Goal: Communication & Community: Answer question/provide support

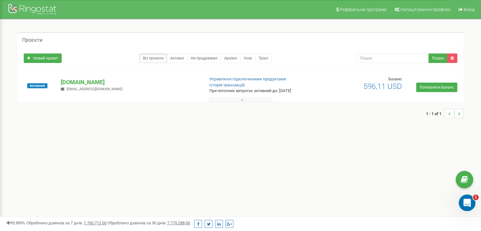
click at [469, 201] on icon "Відкрити програму для спілкування Intercom" at bounding box center [466, 202] width 10 height 10
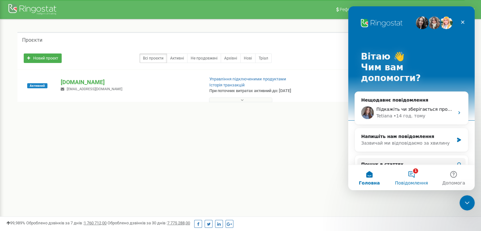
click at [413, 171] on button "1 Повідомлення" at bounding box center [411, 177] width 42 height 25
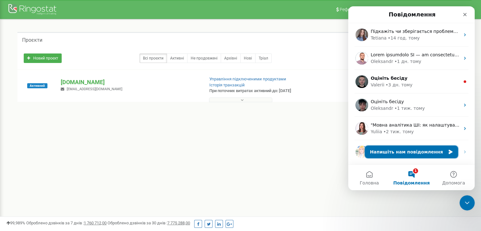
click at [398, 152] on button "Напишіть нам повідомлення" at bounding box center [411, 152] width 93 height 13
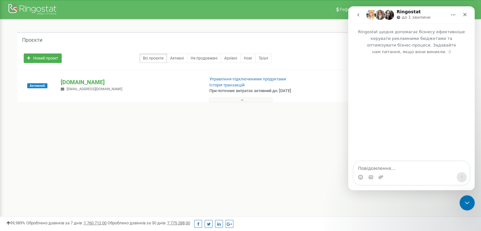
click at [392, 170] on textarea "Повідомлення..." at bounding box center [412, 166] width 116 height 11
type textarea "Добрий день!"
type textarea "Н"
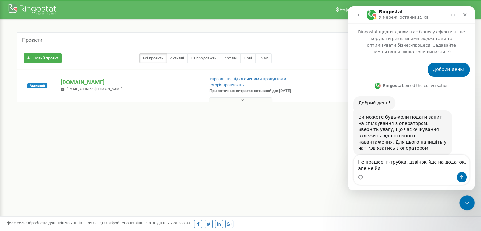
scroll to position [1, 0]
type textarea "Не працює іп-трубка, дзвінок йде на додаток, але не йде на іп-трубку"
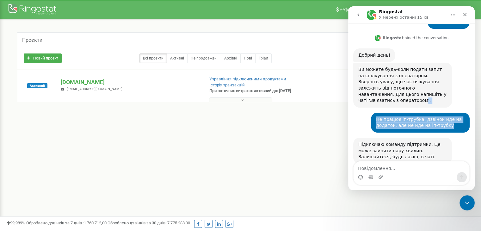
scroll to position [51, 0]
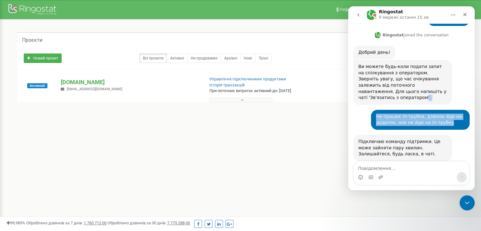
drag, startPoint x: 409, startPoint y: 116, endPoint x: 406, endPoint y: 117, distance: 3.3
click at [406, 117] on div "Добрий день! Юлія • Щойно Ringostat joined the conversation 08:54 Добрий день! …" at bounding box center [411, 93] width 116 height 163
click at [413, 84] on div "Ви можете будь-коли подати запит на спілкування з оператором. Зверніть увагу, щ…" at bounding box center [402, 82] width 89 height 37
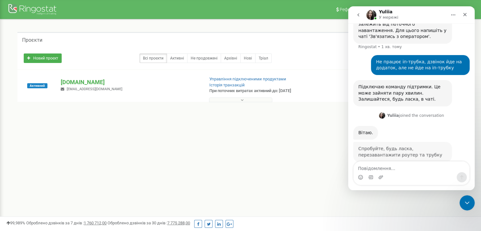
scroll to position [111, 0]
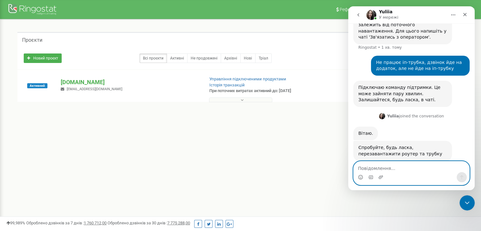
click at [397, 165] on textarea "Повідомлення..." at bounding box center [412, 166] width 116 height 11
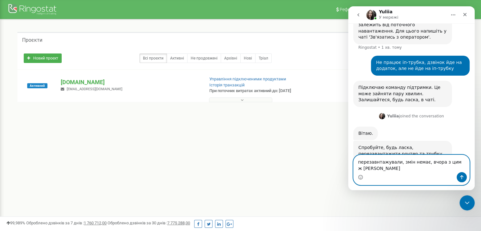
scroll to position [117, 0]
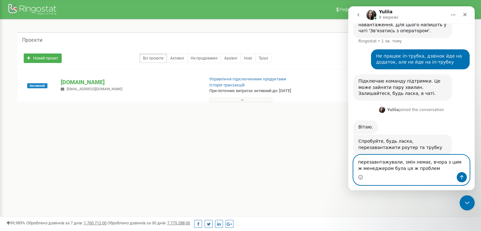
type textarea "перезавнтажували, змін немає, вчора з цим ж менеджером була ця ж проблема"
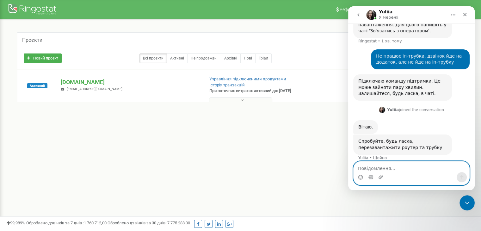
scroll to position [136, 0]
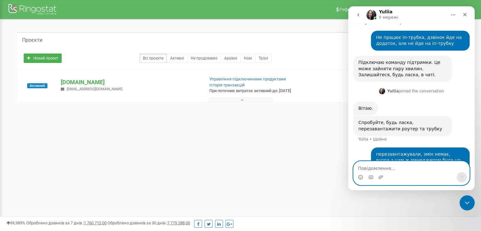
paste textarea "upkcomua_ocaryk"
type textarea "upkcomua_ocaryk"
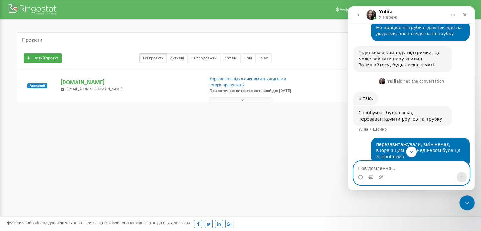
scroll to position [150, 0]
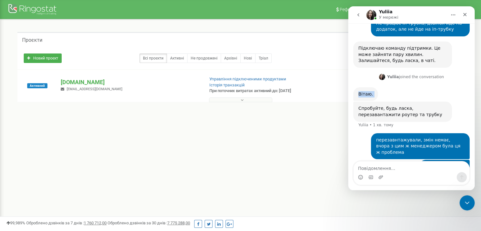
drag, startPoint x: 360, startPoint y: 83, endPoint x: 399, endPoint y: 84, distance: 39.2
click at [399, 87] on div "Вітаю. Yuliia • 1 хв. тому" at bounding box center [411, 94] width 116 height 15
click at [398, 87] on div "Вітаю. Yuliia • 1 хв. тому" at bounding box center [411, 94] width 116 height 15
click at [211, 100] on button at bounding box center [240, 99] width 63 height 5
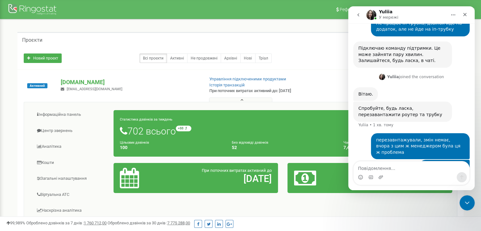
click at [249, 100] on button at bounding box center [240, 99] width 63 height 5
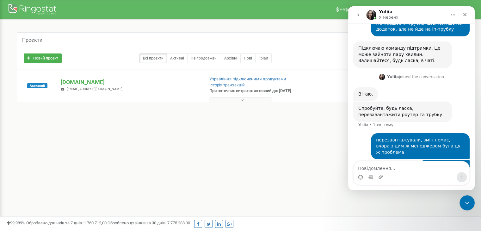
click at [249, 100] on button at bounding box center [240, 99] width 63 height 5
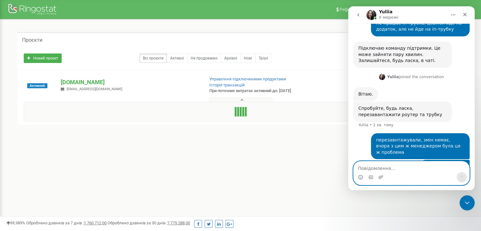
click at [386, 170] on textarea "Повідомлення..." at bounding box center [412, 166] width 116 height 11
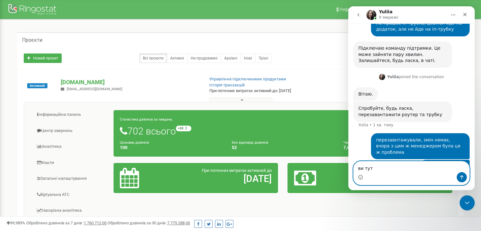
type textarea "ви тут?"
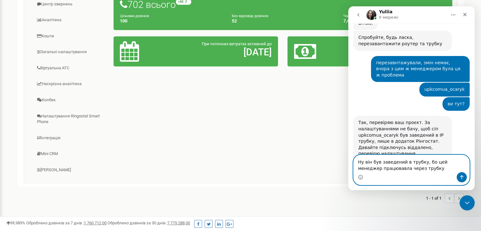
scroll to position [227, 0]
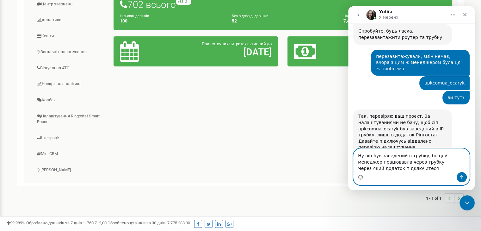
type textarea "Ну він був заведений в трубку, бо цей менеджер працювавла через трубку Через як…"
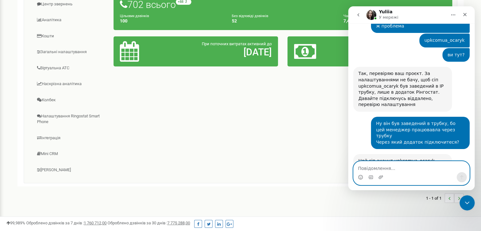
scroll to position [290, 0]
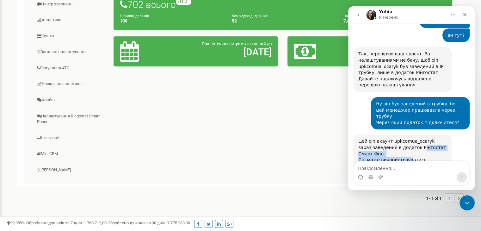
drag, startPoint x: 404, startPoint y: 121, endPoint x: 406, endPoint y: 129, distance: 7.8
click at [406, 138] on div "Цей сіп акаунт upkcomua_ocaryk зараз заведений в додаток Рінгостат Смарт Фон. С…" at bounding box center [402, 159] width 89 height 43
click at [392, 138] on div "Цей сіп акаунт upkcomua_ocaryk зараз заведений в додаток Рінгостат Смарт Фон. С…" at bounding box center [402, 159] width 89 height 43
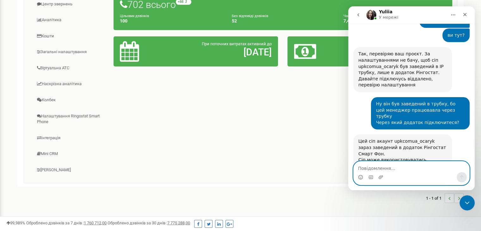
click at [401, 170] on textarea "Повідомлення..." at bounding box center [412, 166] width 116 height 11
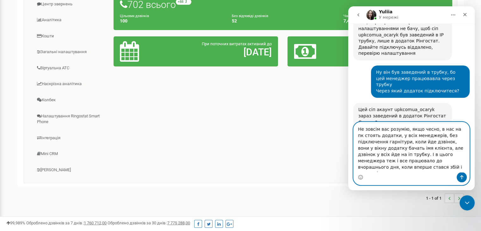
scroll to position [328, 0]
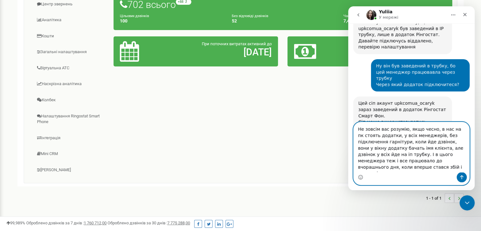
type textarea "Не зовсім вас розумію, якщо чесно, в нас на пк стоять додатки, у всіх менеджері…"
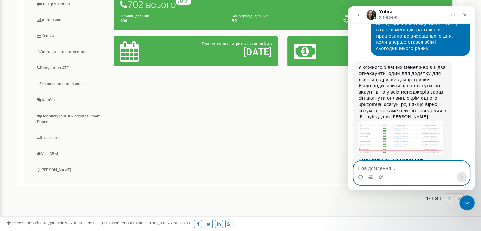
scroll to position [470, 0]
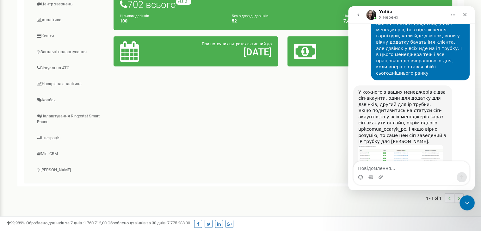
click at [384, 145] on img "Yuliia каже…" at bounding box center [400, 162] width 85 height 34
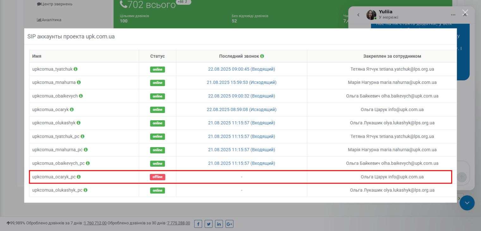
click at [318, 140] on img "Закрити" at bounding box center [240, 115] width 433 height 174
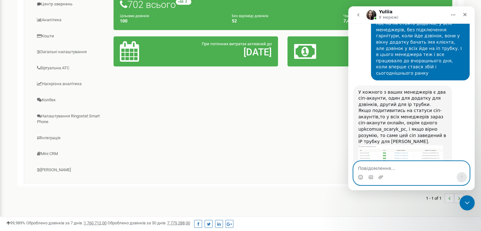
click at [382, 165] on textarea "Повідомлення..." at bounding box center [412, 166] width 116 height 11
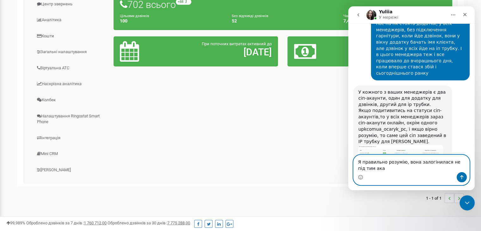
scroll to position [476, 0]
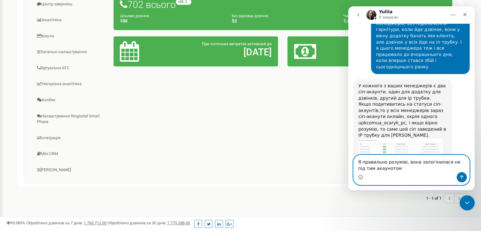
type textarea "Я правильно розумію, вона залогінилася не під тим акаунотом?"
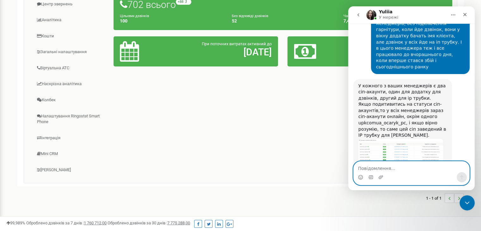
scroll to position [495, 0]
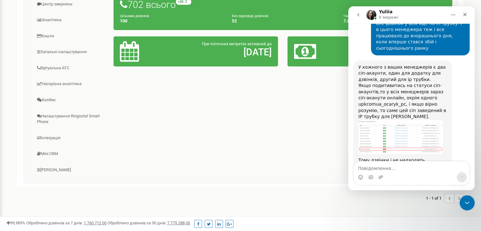
click at [386, 120] on img "Yuliia каже…" at bounding box center [400, 137] width 85 height 34
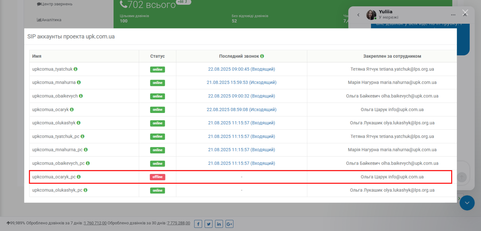
scroll to position [519, 0]
click at [89, 195] on img "Закрити" at bounding box center [240, 115] width 433 height 174
click at [89, 195] on div "1 - 1 of 1" at bounding box center [240, 198] width 446 height 22
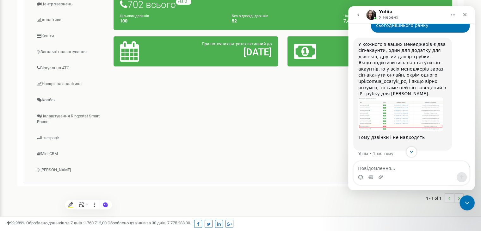
scroll to position [519, 0]
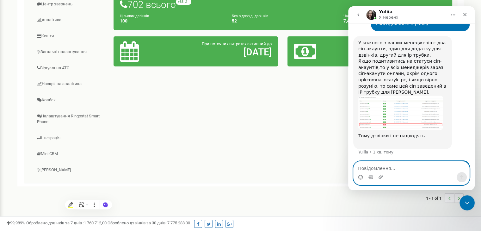
click at [375, 168] on textarea "Повідомлення..." at bounding box center [412, 166] width 116 height 11
click at [367, 96] on img "Yuliia каже…" at bounding box center [400, 113] width 85 height 34
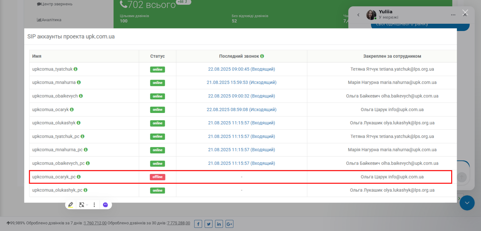
click at [466, 53] on div "Месенджер Intercom" at bounding box center [240, 115] width 481 height 231
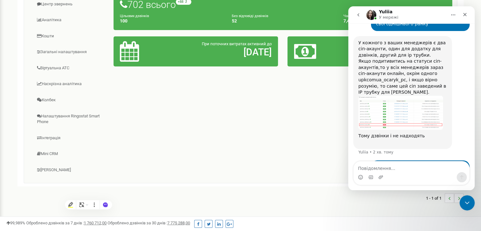
click at [383, 96] on img "Yuliia каже…" at bounding box center [400, 113] width 85 height 34
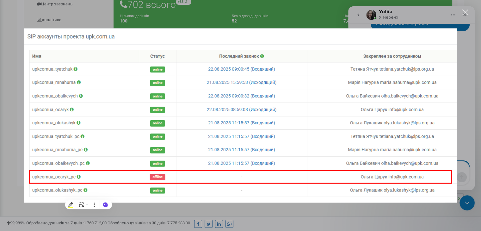
click at [383, 65] on img "Закрити" at bounding box center [240, 115] width 433 height 174
click at [384, 96] on img "Yuliia каже…" at bounding box center [400, 113] width 85 height 34
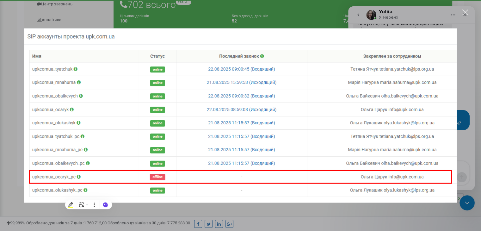
click at [468, 11] on div "Закрити" at bounding box center [466, 12] width 6 height 6
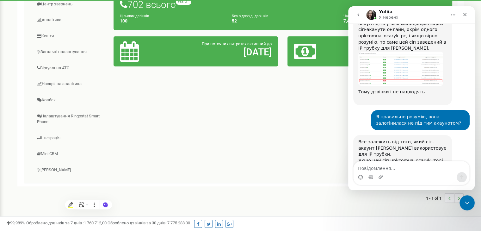
scroll to position [541, 0]
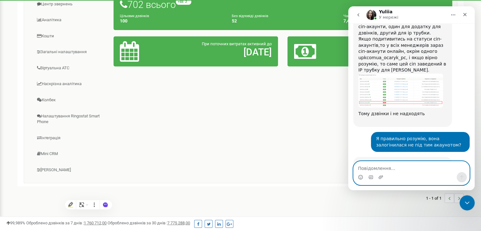
click at [385, 166] on textarea "Повідомлення..." at bounding box center [412, 166] width 116 height 11
type textarea "а зараз?"
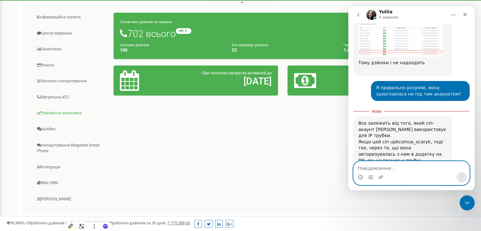
scroll to position [98, 0]
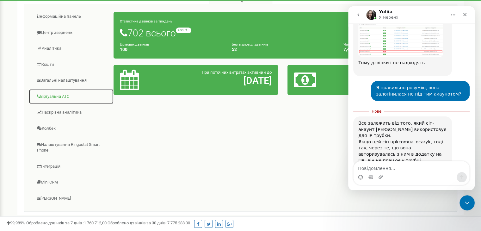
click at [57, 95] on link "Віртуальна АТС" at bounding box center [71, 97] width 85 height 16
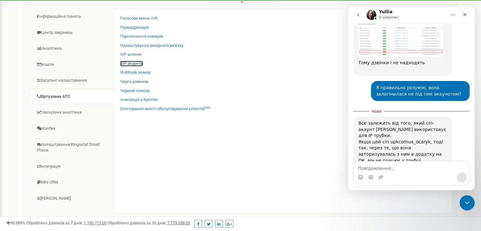
click at [128, 62] on link "SIP акаунти" at bounding box center [131, 64] width 23 height 6
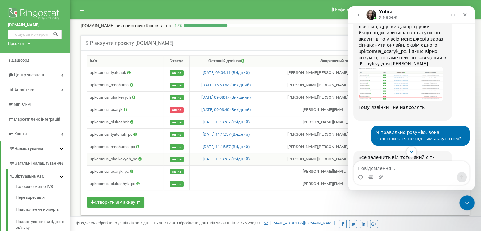
scroll to position [620, 0]
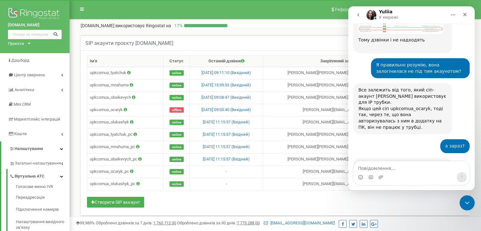
scroll to position [609, 0]
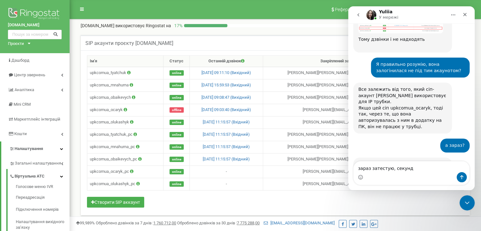
type textarea "зараз затестую, секунду"
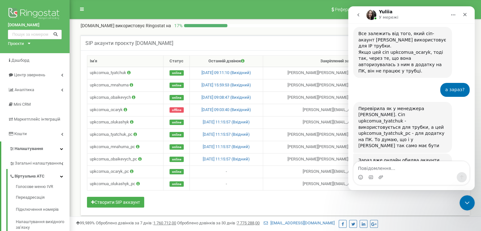
scroll to position [675, 0]
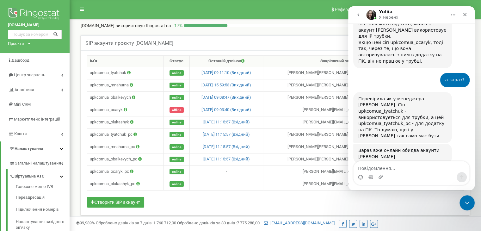
click at [379, 170] on textarea "Повідомлення..." at bounding box center [412, 166] width 116 height 11
type textarea "нічого не змінилося"
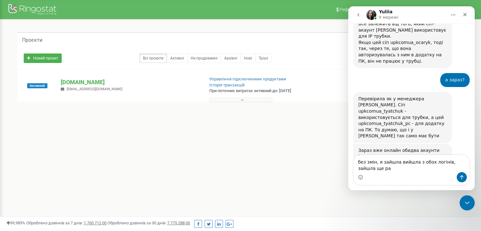
scroll to position [681, 0]
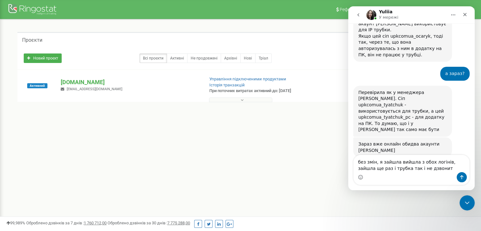
type textarea "без змін, я зайшла вийшла з обох логінів, зайшла ще раз і трубка так і не дзвон…"
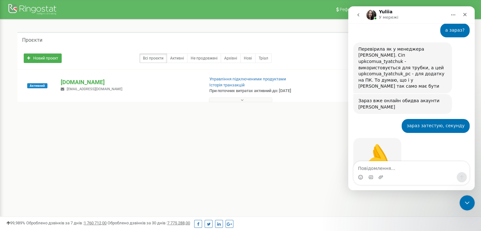
scroll to position [700, 0]
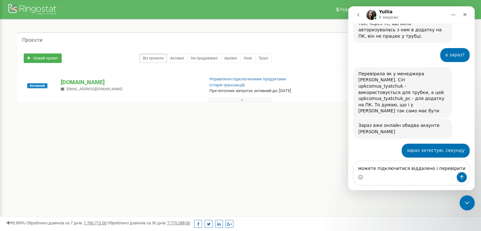
type textarea "можете підключитися віддалено і перевірити?"
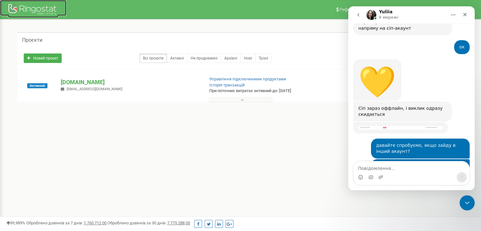
scroll to position [1114, 0]
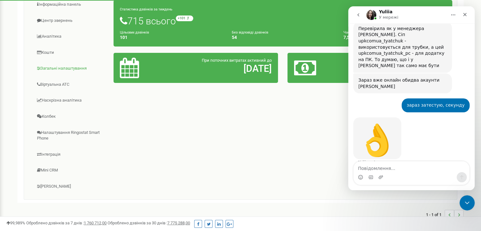
scroll to position [111, 0]
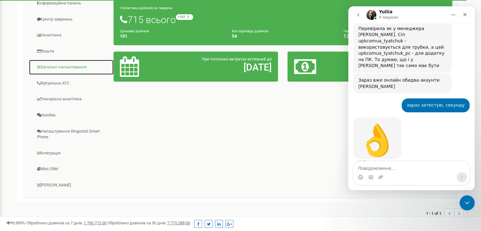
click at [61, 70] on link "Загальні налаштування" at bounding box center [71, 67] width 85 height 16
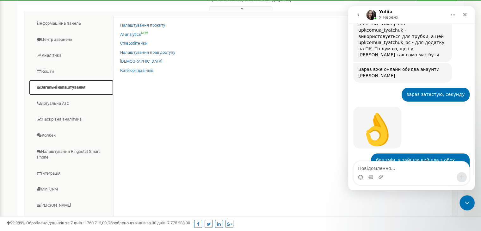
scroll to position [759, 0]
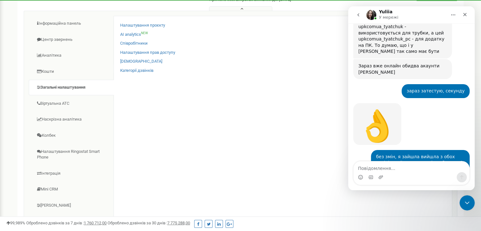
click at [408, 224] on img "Yuliia каже…" at bounding box center [400, 228] width 85 height 8
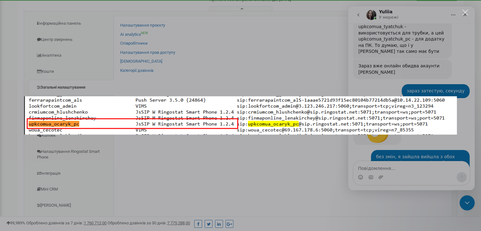
click at [396, 148] on div "Месенджер Intercom" at bounding box center [240, 115] width 481 height 231
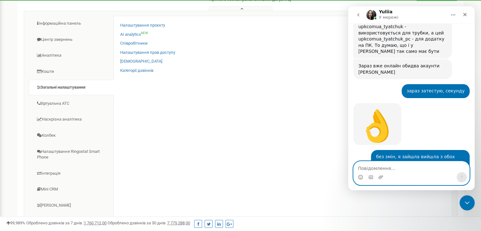
click at [394, 170] on textarea "Повідомлення..." at bounding box center [412, 166] width 116 height 11
click at [390, 170] on textarea "Повідомлення..." at bounding box center [412, 166] width 116 height 11
type textarea "ок, зараз перезайду"
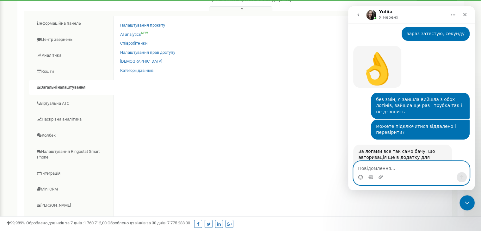
scroll to position [825, 0]
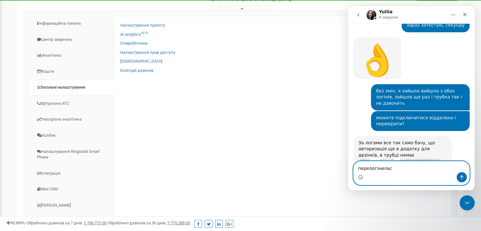
type textarea "перелогінилася"
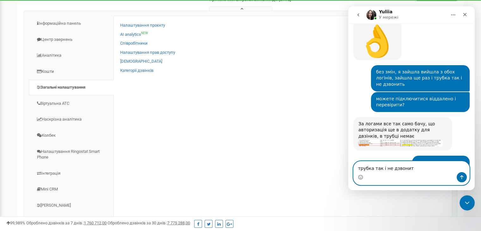
type textarea "трубка так і не дзвонить"
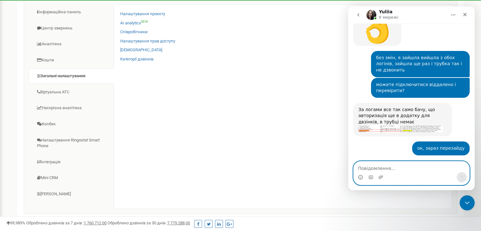
scroll to position [105, 0]
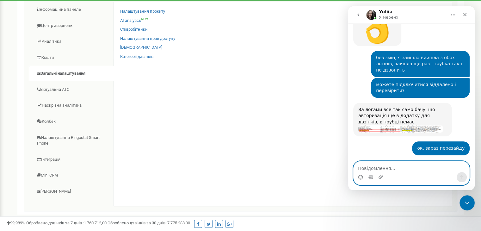
click at [387, 166] on textarea "Повідомлення..." at bounding box center [412, 166] width 116 height 11
type textarea "т"
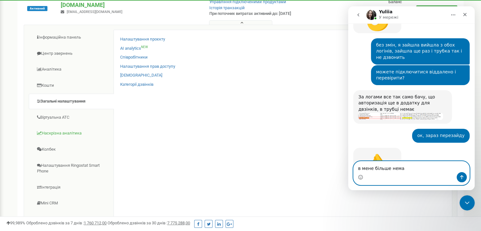
scroll to position [883, 0]
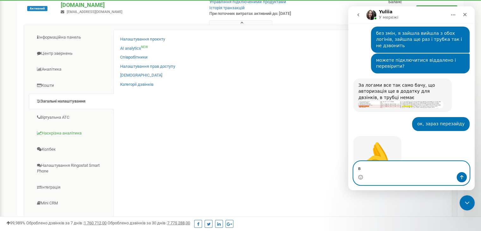
type textarea "в"
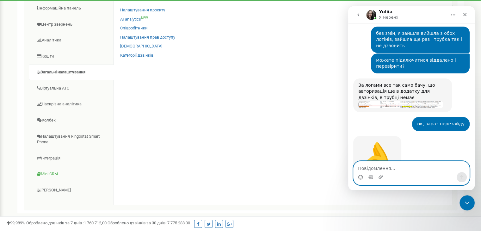
scroll to position [106, 0]
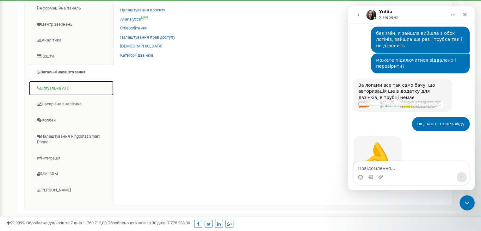
click at [52, 88] on link "Віртуальна АТС" at bounding box center [71, 89] width 85 height 16
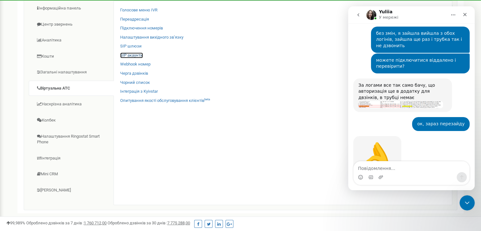
click at [124, 56] on link "SIP акаунти" at bounding box center [131, 56] width 23 height 6
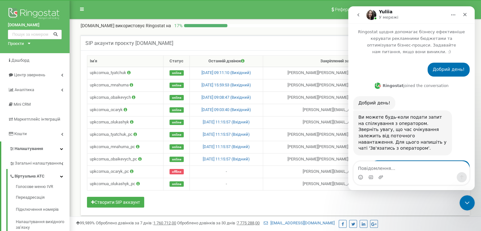
scroll to position [883, 0]
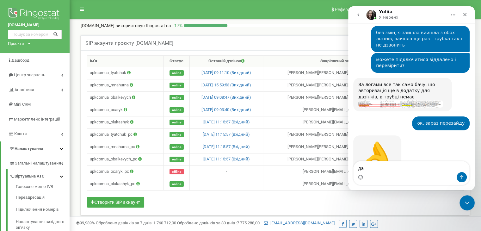
type textarea "д"
type textarea "ок"
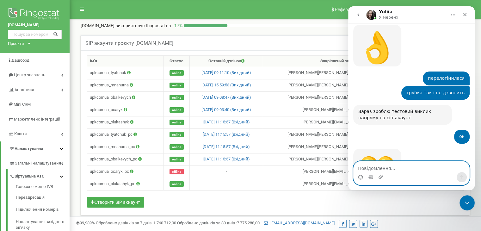
scroll to position [1006, 0]
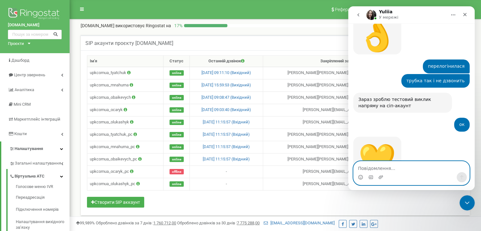
click at [381, 168] on textarea "Повідомлення..." at bounding box center [412, 166] width 116 height 11
click at [371, 165] on textarea "Повідомлення..." at bounding box center [412, 166] width 116 height 11
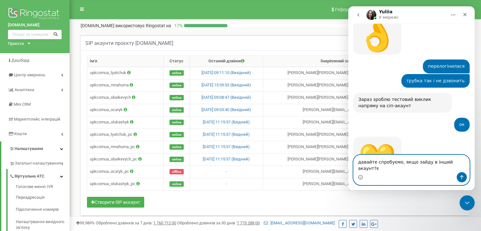
type textarea "давайте спробуємо, якщо зайду в інший акаунт?"
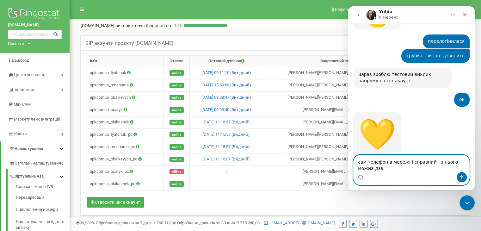
scroll to position [1037, 0]
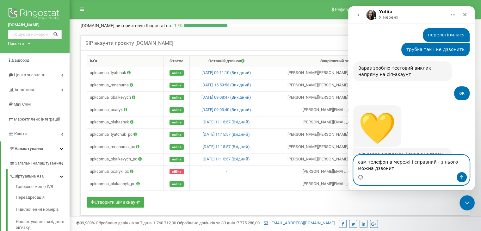
type textarea "сам телефон в мережі і справний - з нього можна дзвонити"
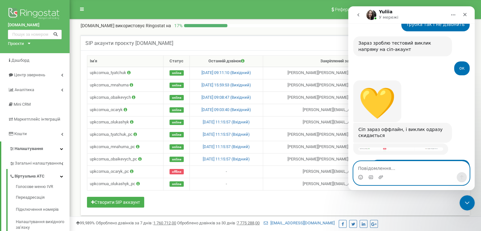
scroll to position [1065, 0]
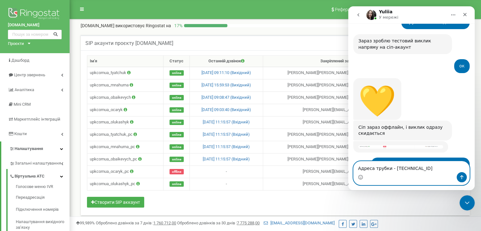
type textarea "Адреса трубки - [TECHNICAL_ID]"
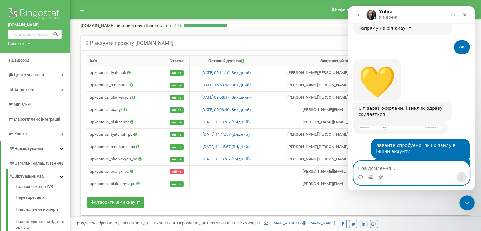
paste textarea "Ольга Царук Sip: upkcomua_ocaryk_pc Password: T@VImUXn9xjjfFj""
type textarea "Ольга Царук Sip: upkcomua_ocaryk_pc Password: T@VImUXn9xjjfFj""
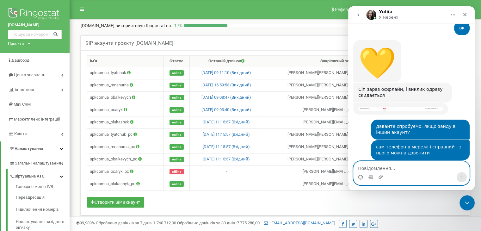
scroll to position [1114, 0]
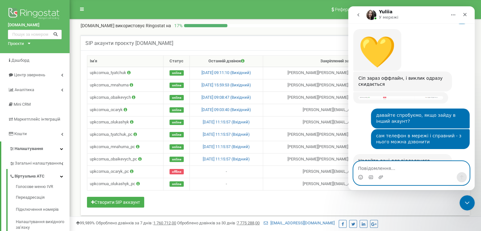
paste textarea "Ольга Царук Sip: upkcomua_ocaryk Password: [gbt#$^wfCt_Ga32"
type textarea "Ольга Царук Sip: upkcomua_ocaryk Password: [gbt#$^wfCt_Ga32"
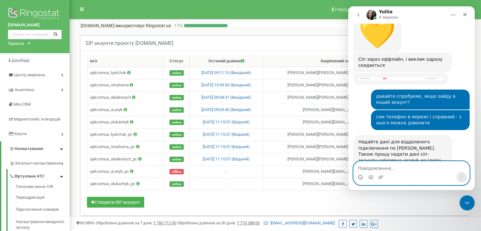
scroll to position [1144, 0]
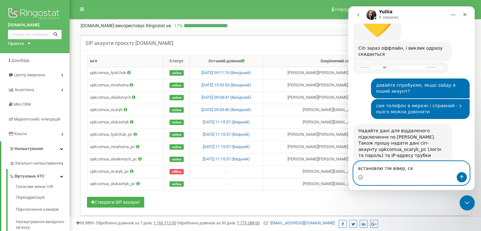
type textarea "встановлю тім вівер, сек"
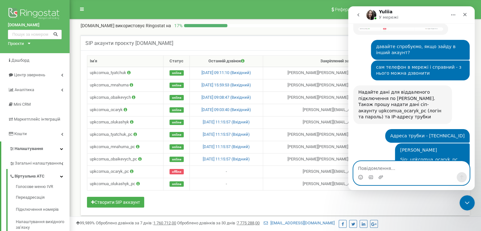
scroll to position [1205, 0]
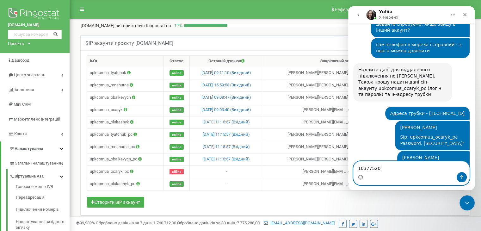
type textarea "103775206"
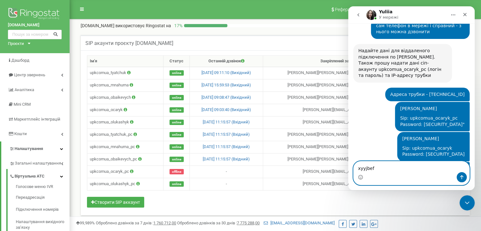
type textarea "xyyjbefk"
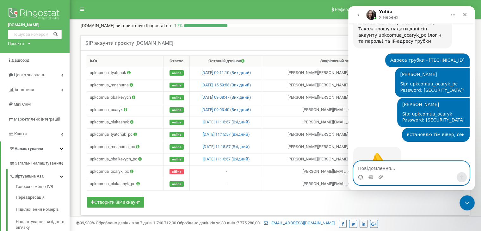
scroll to position [1257, 0]
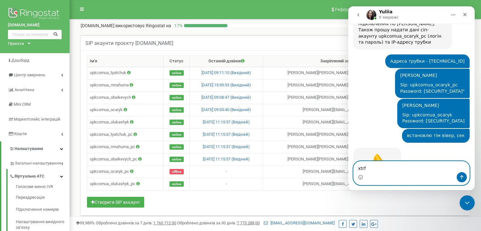
type textarea "xtrf."
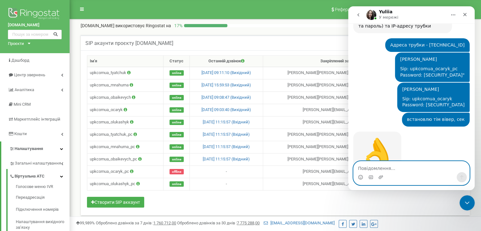
scroll to position [1276, 0]
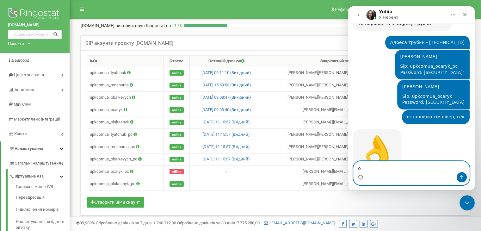
type textarea "ок"
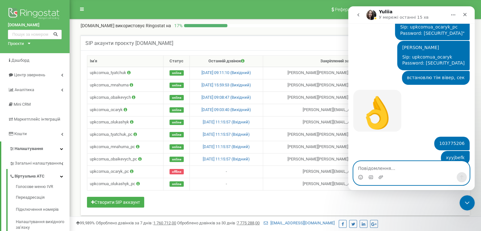
scroll to position [1337, 0]
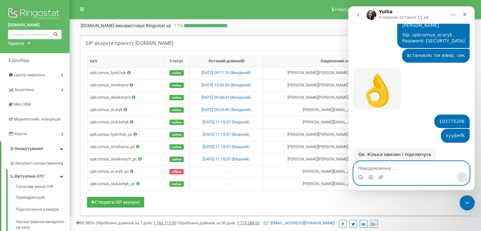
click at [375, 168] on textarea "Повідомлення..." at bounding box center [412, 166] width 116 height 11
type textarea "ви підключитеся?"
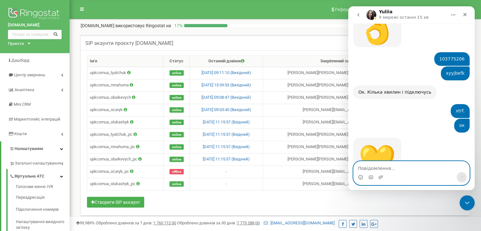
scroll to position [1375, 0]
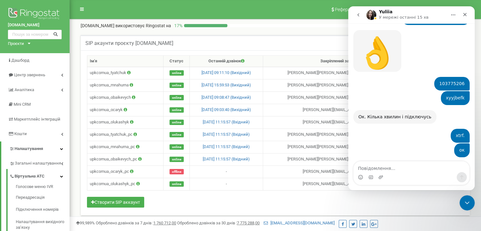
click at [358, 19] on button "go back" at bounding box center [358, 15] width 12 height 12
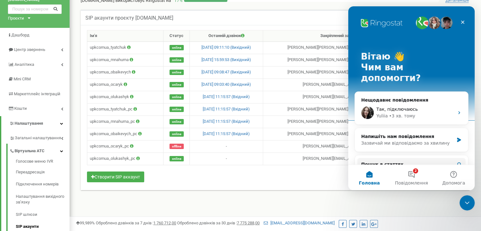
scroll to position [26, 0]
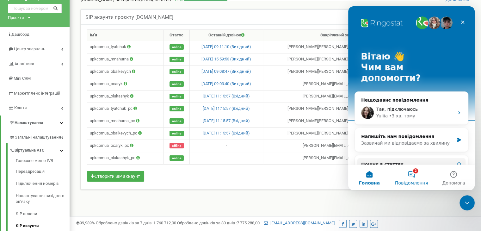
click at [420, 177] on button "2 Повідомлення" at bounding box center [411, 177] width 42 height 25
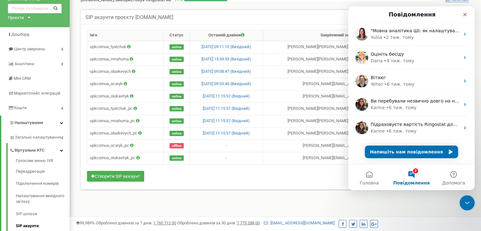
scroll to position [118, 0]
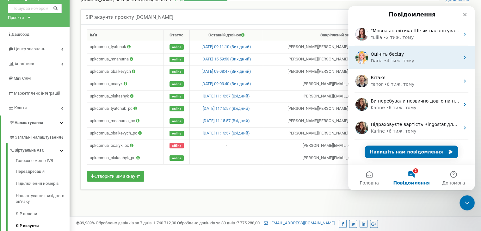
click at [398, 62] on div "• 4 тиж. тому" at bounding box center [399, 61] width 30 height 7
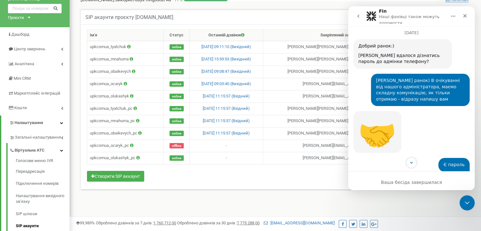
scroll to position [1078, 0]
drag, startPoint x: 462, startPoint y: 112, endPoint x: 438, endPoint y: 110, distance: 24.7
click at [438, 172] on div "Admin2025 Юлія • 4 тиж. тому" at bounding box center [451, 179] width 35 height 14
copy div "Admin2025"
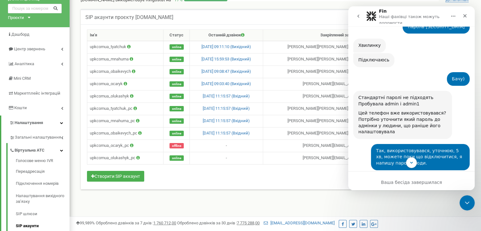
scroll to position [915, 0]
click at [357, 16] on icon "go back" at bounding box center [358, 16] width 2 height 3
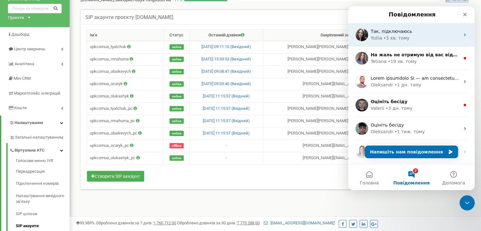
click at [399, 35] on div "• 3 хв. тому" at bounding box center [396, 38] width 26 height 7
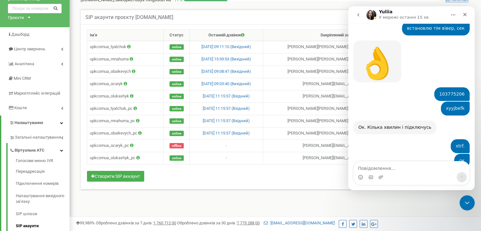
scroll to position [1375, 0]
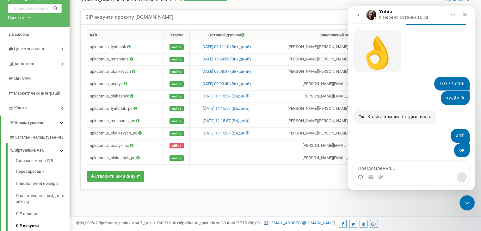
type textarea "Admin2025"
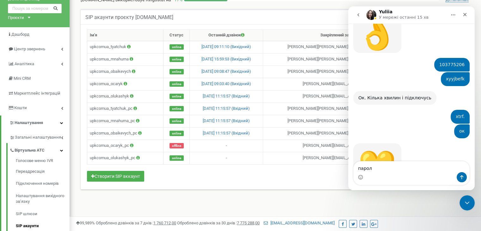
type textarea "пароль"
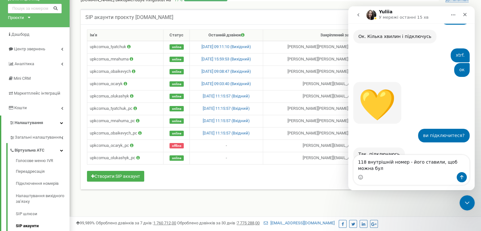
scroll to position [1461, 0]
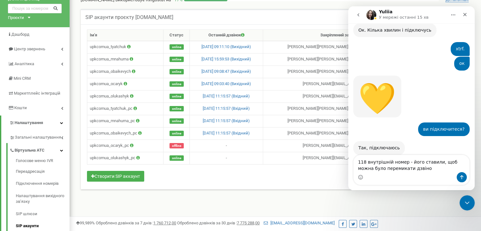
type textarea "118 внутрішній номер - його ставили, щоб можна було перемикати дзвінок"
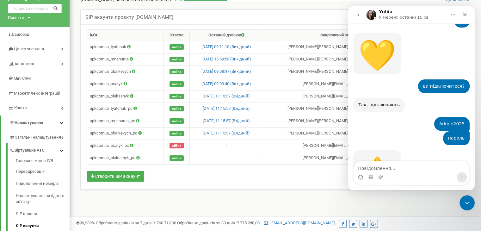
scroll to position [1480, 0]
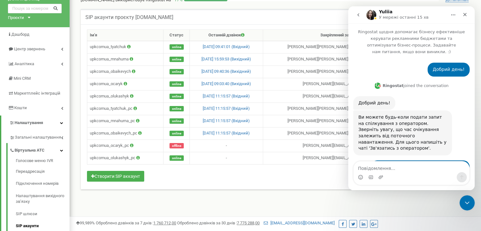
scroll to position [1480, 0]
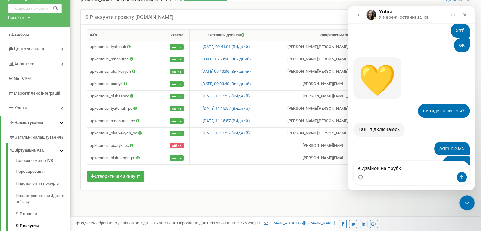
type textarea "є дзвінок на трубку"
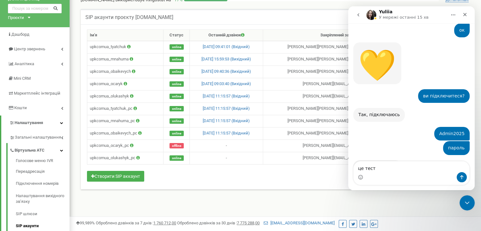
type textarea "це тест?"
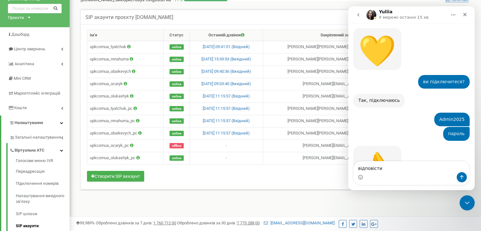
type textarea "відповісти?"
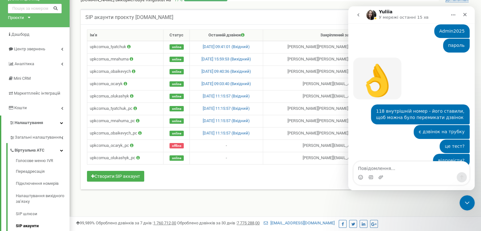
scroll to position [1599, 0]
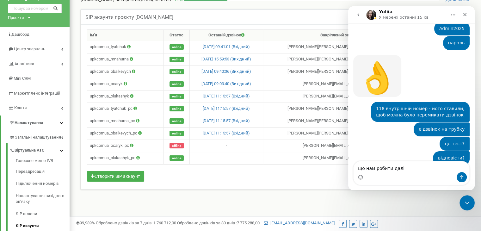
type textarea "що нам робити далі?"
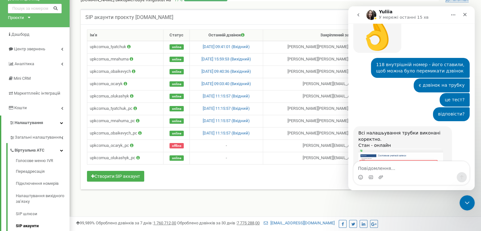
scroll to position [1668, 0]
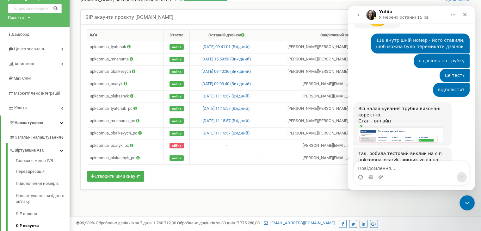
scroll to position [1643, 0]
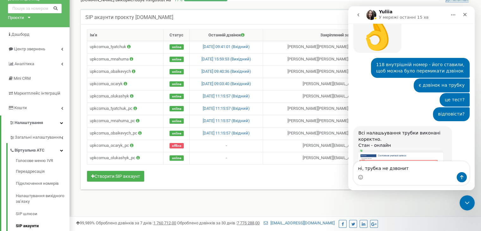
type textarea "ні, трубка не дзвонить"
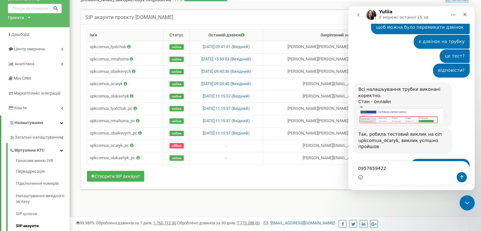
scroll to position [1693, 0]
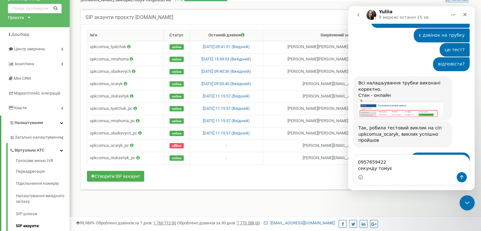
type textarea "0957659422 секунду тому"
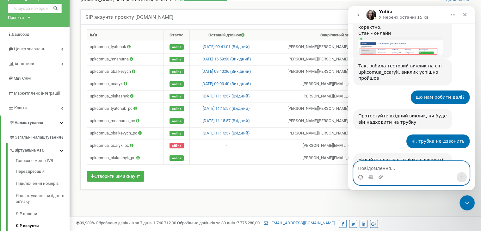
scroll to position [1731, 0]
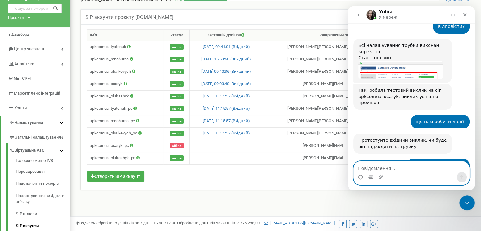
click at [411, 167] on textarea "Повідомлення..." at bounding box center [412, 166] width 116 height 11
click at [394, 164] on textarea "Повідомлення..." at bounding box center [412, 166] width 116 height 11
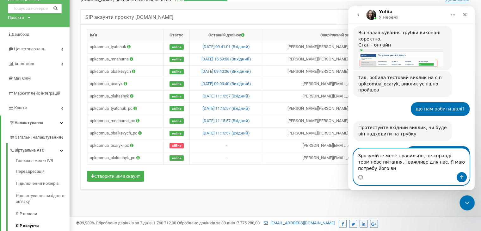
scroll to position [1737, 0]
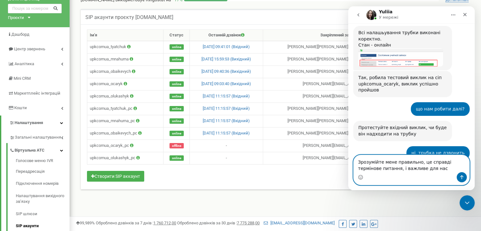
type textarea "Зрозумійте мене правильно, це справді термінове питання, і важливе для на"
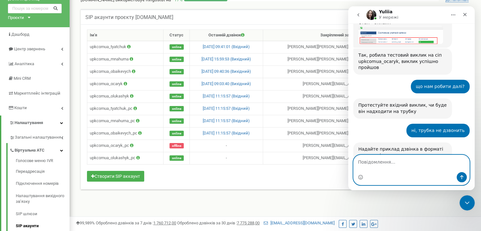
scroll to position [1760, 0]
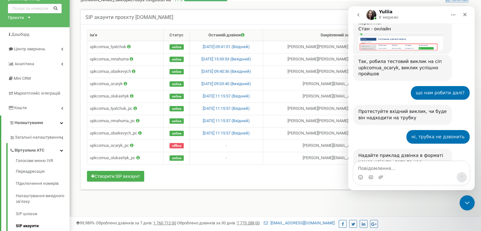
click at [396, 229] on img "Yuliia каже…" at bounding box center [400, 233] width 85 height 8
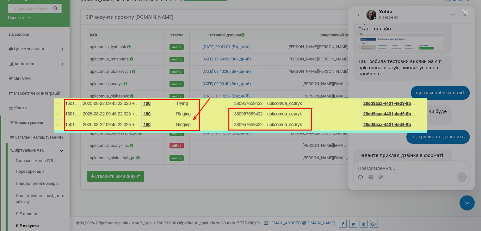
click at [382, 146] on div "Месенджер Intercom" at bounding box center [240, 115] width 481 height 231
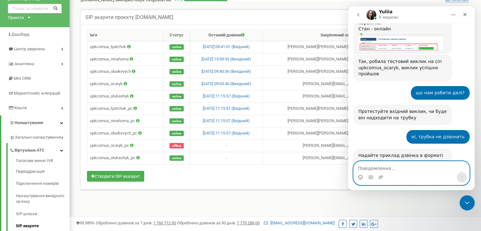
click at [400, 165] on textarea "Повідомлення..." at bounding box center [412, 166] width 116 height 11
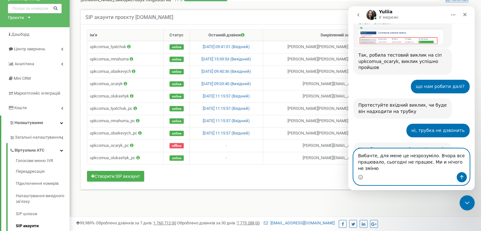
scroll to position [1773, 0]
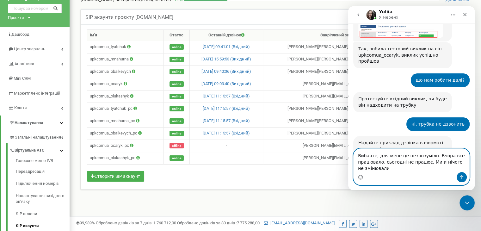
click at [437, 163] on textarea "Вибачте, для мене це незрозуміло. Вчора все працювало, сьогодні не працює. Ми и…" at bounding box center [412, 160] width 116 height 23
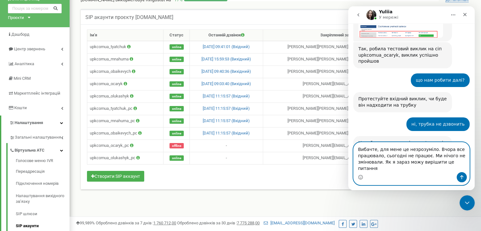
type textarea "Вибачте, для мене це незрозуміло. Вчора все працювало, сьогодні не працює. Ми н…"
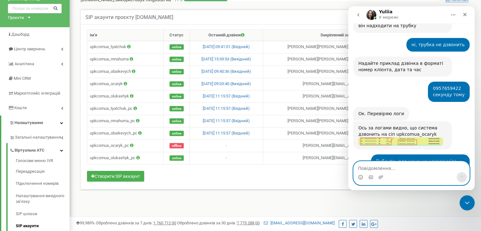
scroll to position [1853, 0]
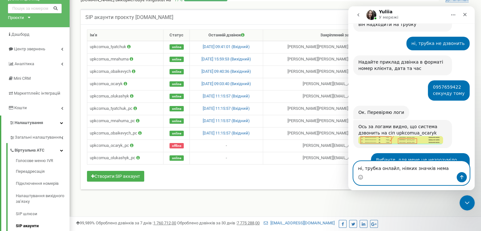
type textarea "ні, трубка онлайл, ніяких значків нема\"
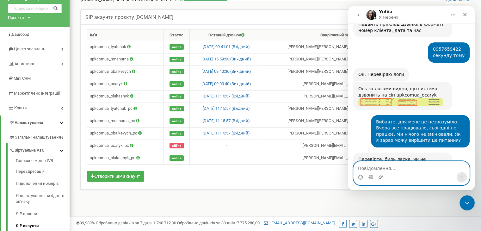
scroll to position [1891, 0]
type textarea "сек"
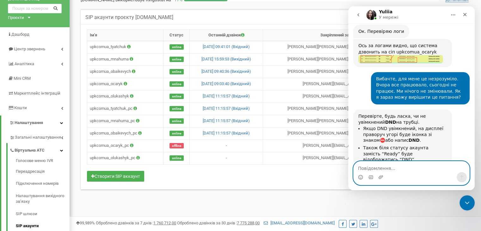
scroll to position [1957, 0]
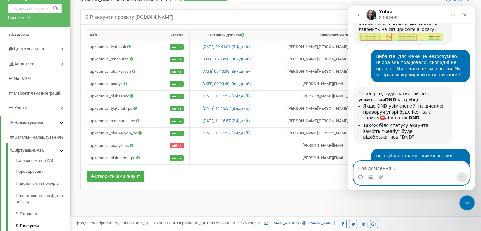
click at [391, 170] on textarea "Повідомлення..." at bounding box center [412, 166] width 116 height 11
click at [377, 177] on div "Месенджер Intercom" at bounding box center [412, 177] width 116 height 10
click at [379, 177] on icon "Завантажити вкладений файл" at bounding box center [380, 177] width 5 height 5
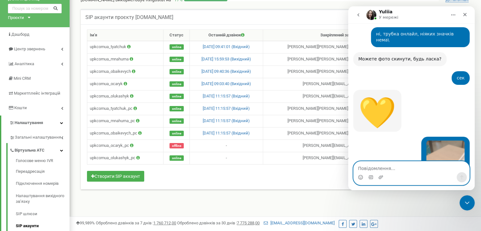
scroll to position [2085, 0]
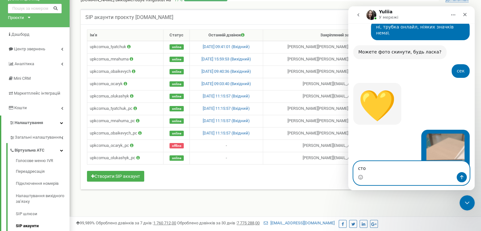
type textarea "стоп"
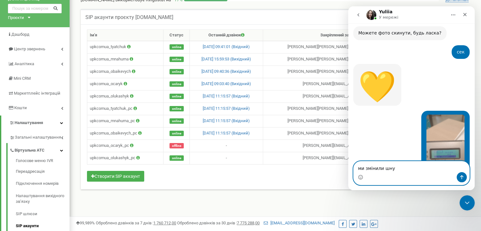
type textarea "ми змінили шнур"
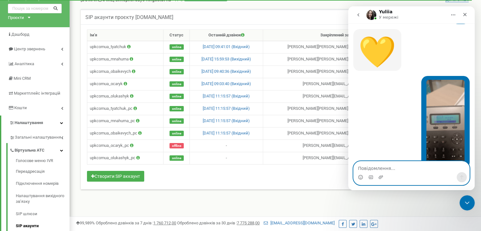
scroll to position [2137, 0]
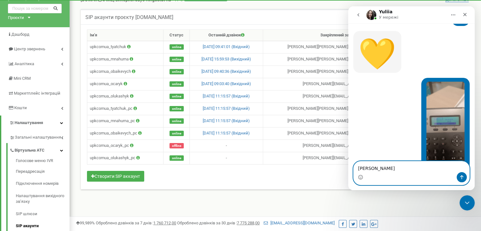
type textarea "ніби все"
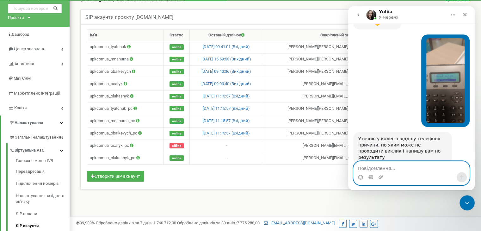
scroll to position [2175, 0]
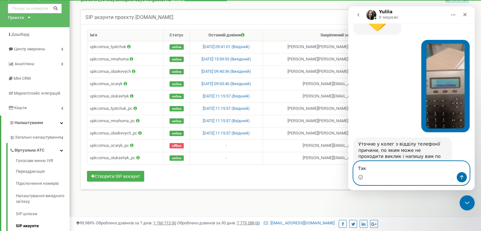
type textarea "Так)"
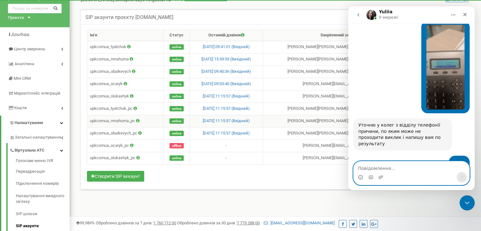
scroll to position [2218, 0]
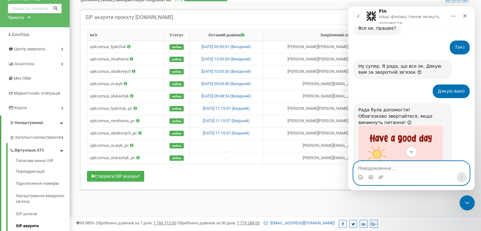
scroll to position [2413, 0]
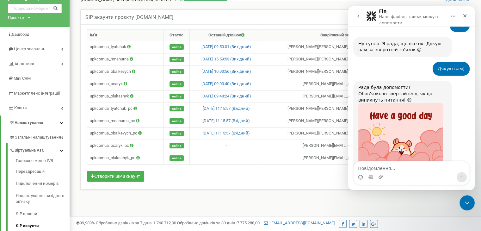
scroll to position [2430, 0]
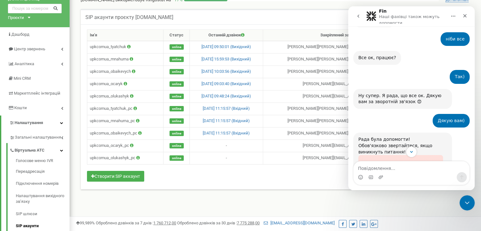
scroll to position [2374, 0]
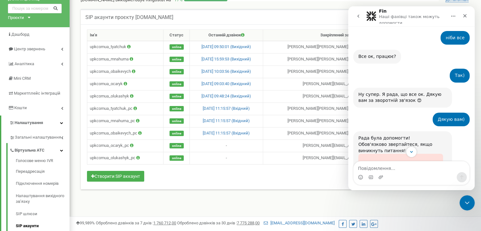
click at [359, 18] on icon "go back" at bounding box center [358, 16] width 5 height 5
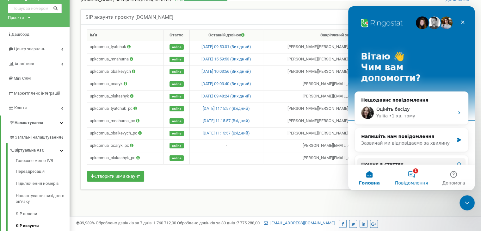
click at [409, 176] on button "1 Повідомлення" at bounding box center [411, 177] width 42 height 25
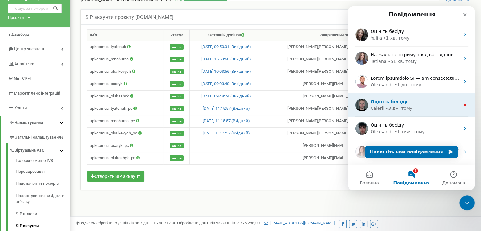
click at [380, 102] on span "Оцініть бесіду" at bounding box center [389, 101] width 37 height 5
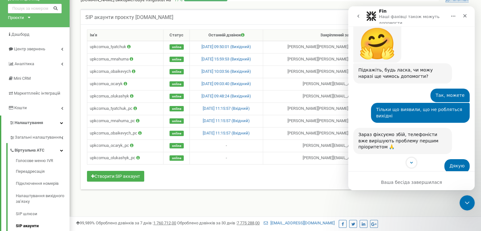
scroll to position [1796, 0]
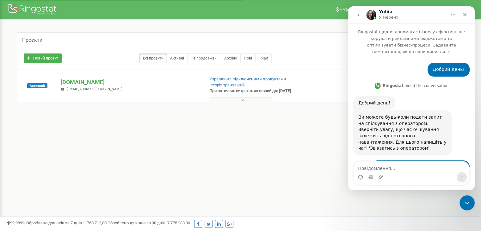
scroll to position [2219, 0]
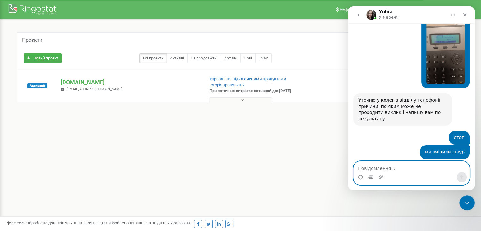
click at [395, 166] on textarea "Повідомлення..." at bounding box center [412, 166] width 116 height 11
type textarea "Дякую вам)"
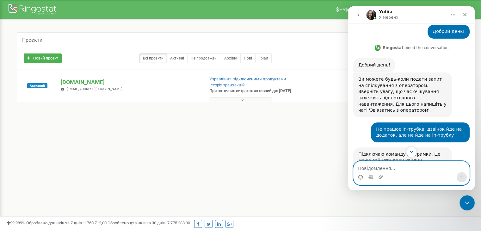
scroll to position [39, 0]
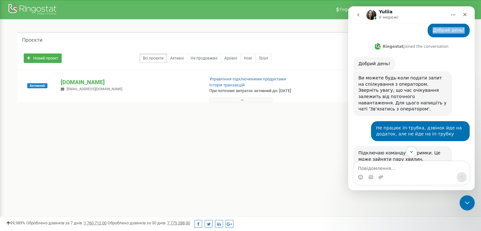
drag, startPoint x: 444, startPoint y: 30, endPoint x: 424, endPoint y: 29, distance: 20.3
click at [424, 29] on div "Добрий день! [GEOGRAPHIC_DATA] • 1 год. тому" at bounding box center [411, 32] width 116 height 19
click at [360, 15] on icon "go back" at bounding box center [358, 14] width 5 height 5
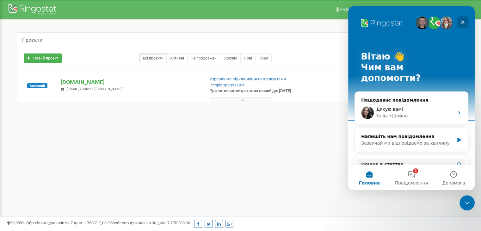
click at [463, 20] on icon "Закрити" at bounding box center [462, 22] width 5 height 5
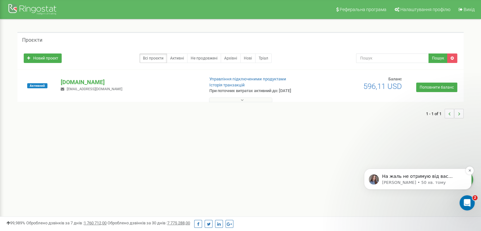
click at [385, 176] on p "На жаль не отримую від вас відповідь" at bounding box center [423, 176] width 82 height 6
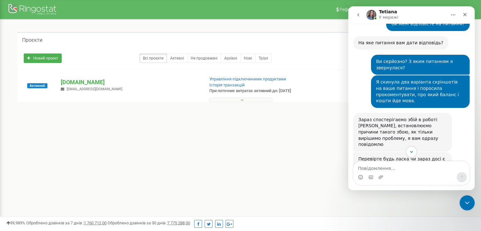
scroll to position [941, 0]
click at [467, 17] on div "Закрити" at bounding box center [464, 14] width 11 height 11
drag, startPoint x: 118, startPoint y: 11, endPoint x: 467, endPoint y: 17, distance: 348.4
click at [467, 17] on link "Вихід" at bounding box center [466, 9] width 23 height 19
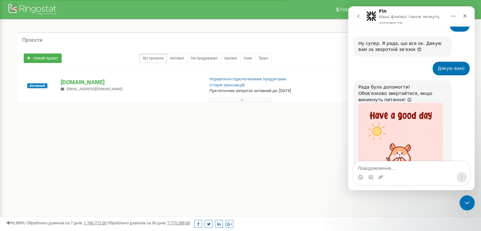
scroll to position [2430, 0]
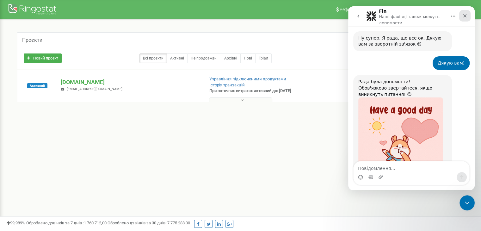
click at [466, 16] on icon "Закрити" at bounding box center [465, 15] width 5 height 5
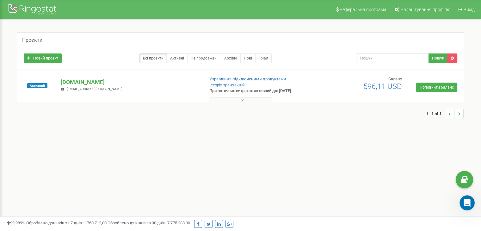
click at [244, 100] on button at bounding box center [240, 99] width 63 height 5
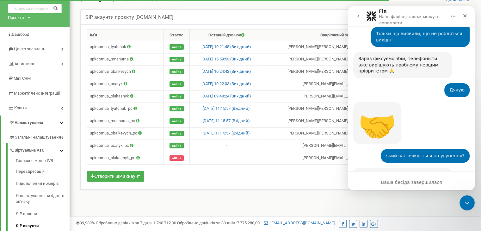
scroll to position [1891, 0]
